Goal: Task Accomplishment & Management: Manage account settings

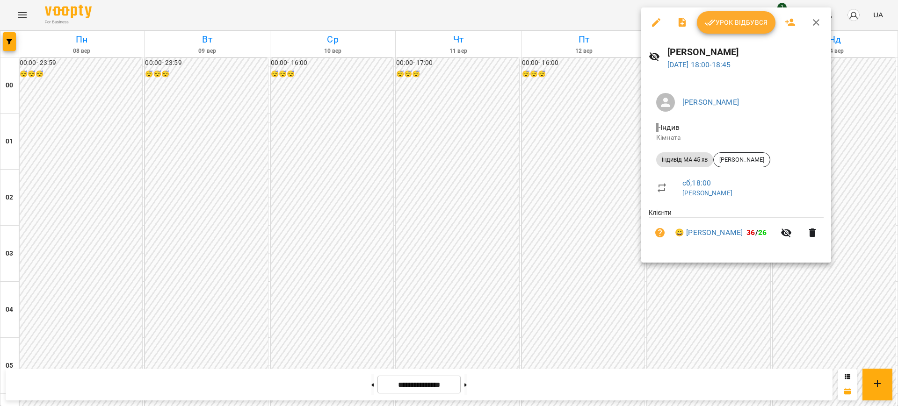
scroll to position [975, 0]
click at [723, 13] on button "Урок відбувся" at bounding box center [736, 22] width 79 height 22
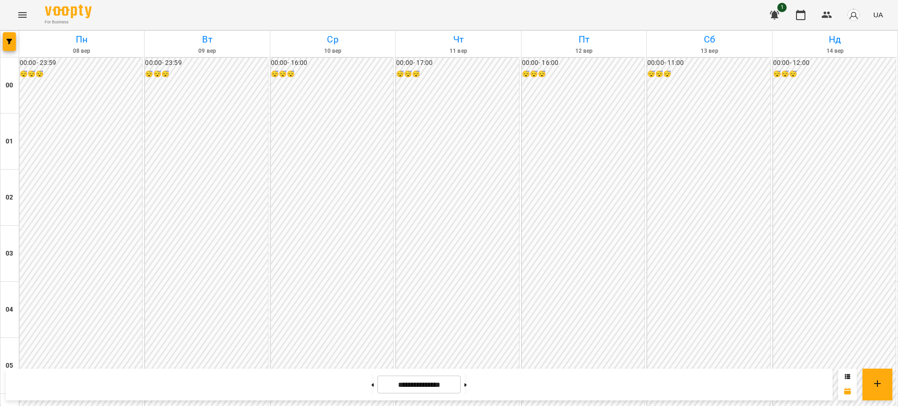
scroll to position [1040, 0]
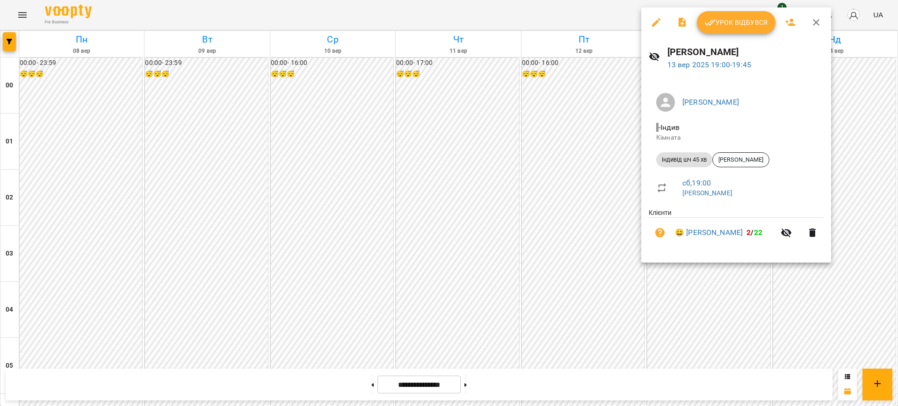
click at [718, 29] on button "Урок відбувся" at bounding box center [736, 22] width 79 height 22
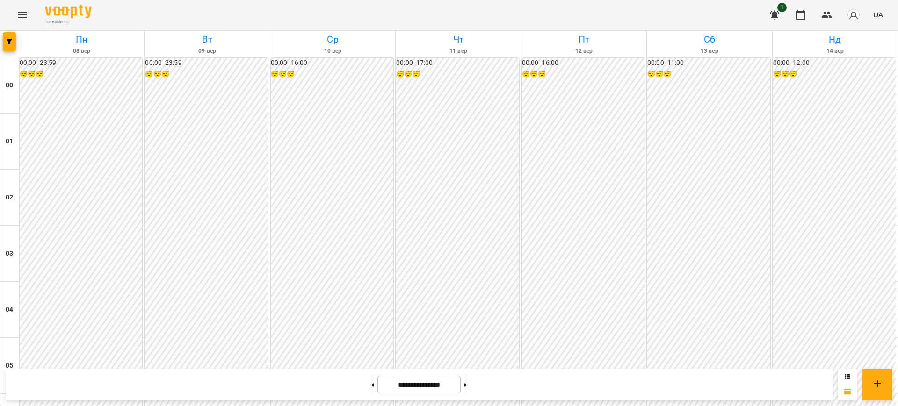
scroll to position [1040, 0]
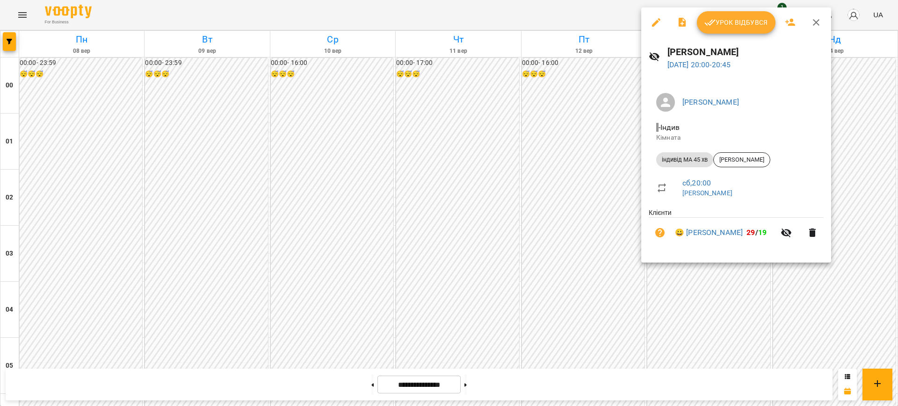
click at [720, 20] on span "Урок відбувся" at bounding box center [736, 22] width 64 height 11
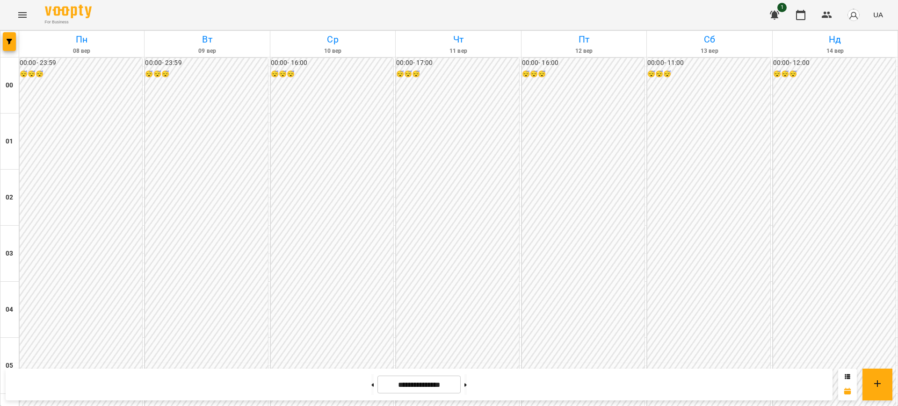
scroll to position [1040, 0]
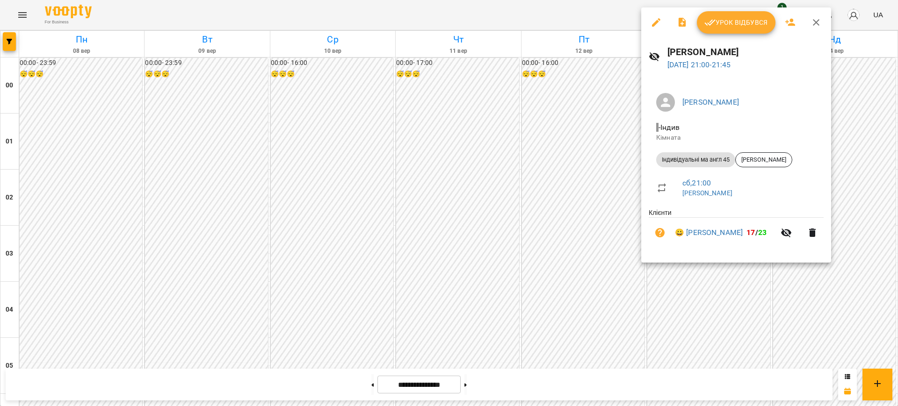
click at [729, 25] on span "Урок відбувся" at bounding box center [736, 22] width 64 height 11
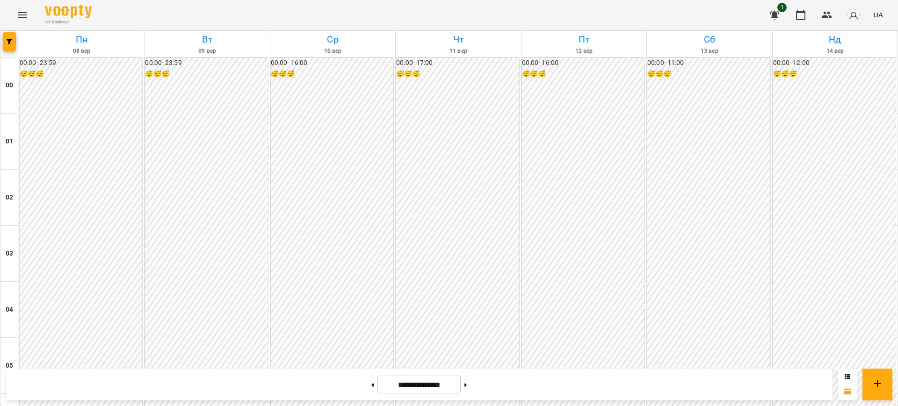
scroll to position [1040, 0]
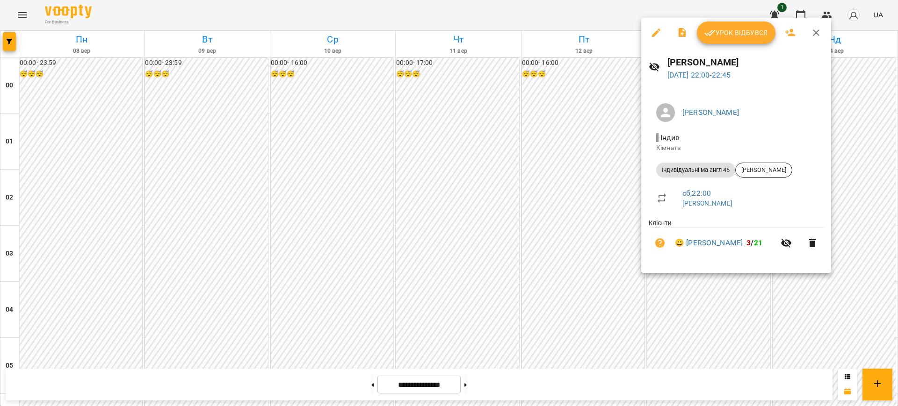
click at [721, 38] on span "Урок відбувся" at bounding box center [736, 32] width 64 height 11
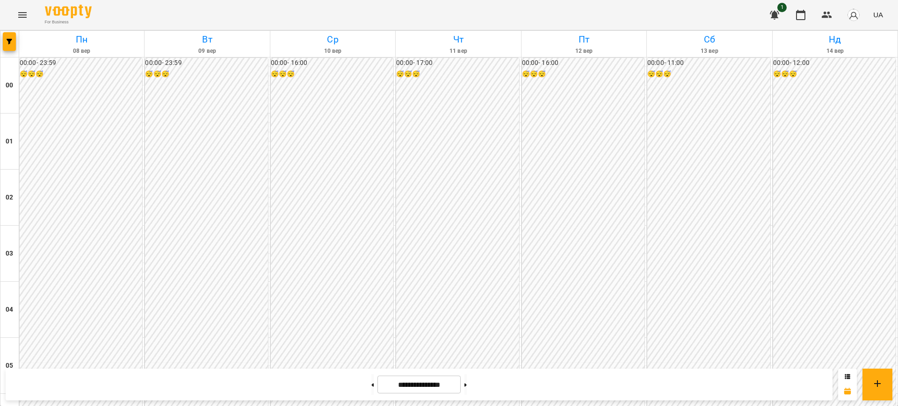
scroll to position [988, 0]
